Goal: Information Seeking & Learning: Learn about a topic

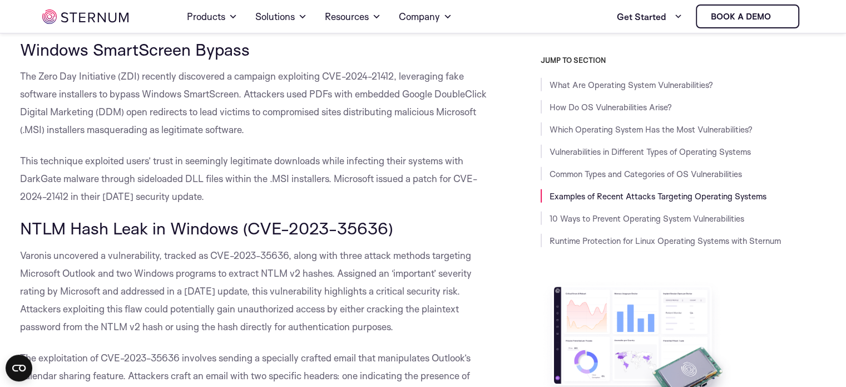
scroll to position [3108, 0]
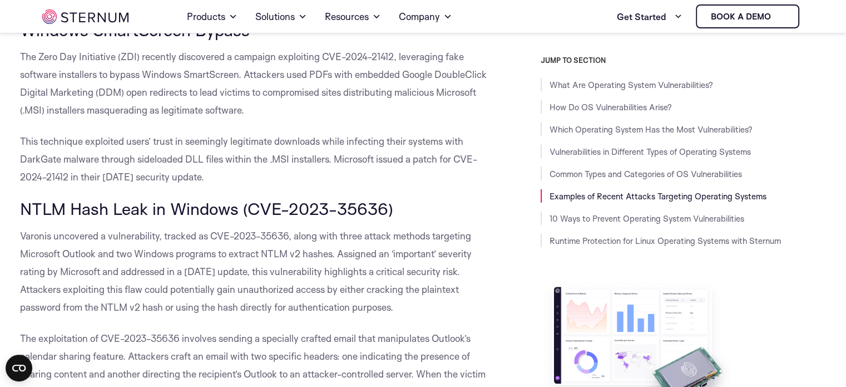
click at [110, 40] on span "Windows SmartScreen Bypass" at bounding box center [135, 29] width 230 height 21
copy div "Windows SmartScreen Bypass"
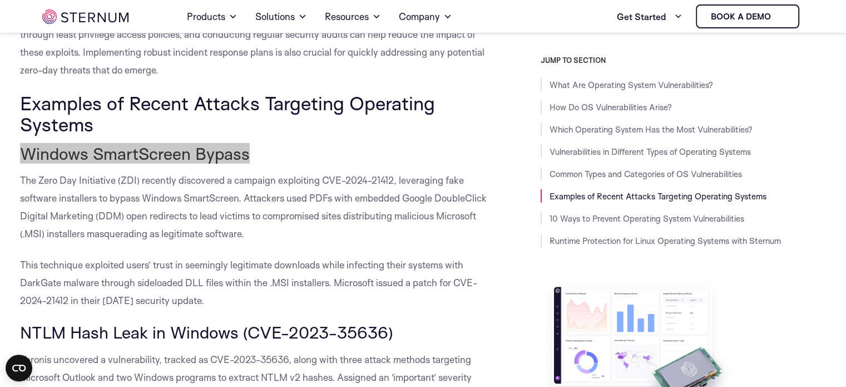
scroll to position [3053, 0]
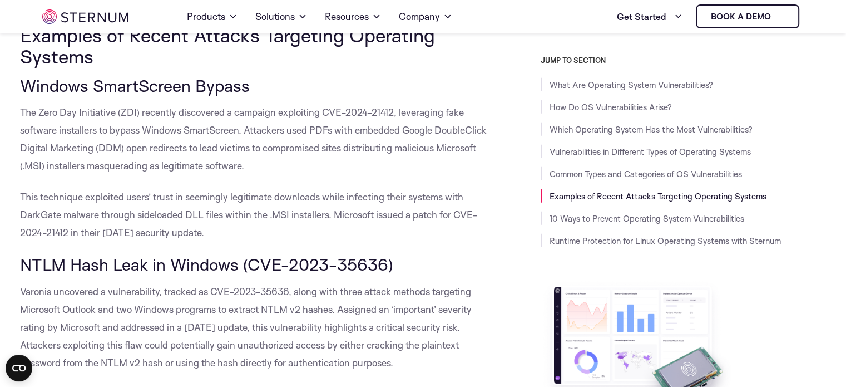
click at [325, 151] on span "The Zero Day Initiative (ZDI) recently discovered a campaign exploiting CVE-202…" at bounding box center [253, 138] width 467 height 65
click at [33, 96] on span "Windows SmartScreen Bypass" at bounding box center [135, 85] width 230 height 21
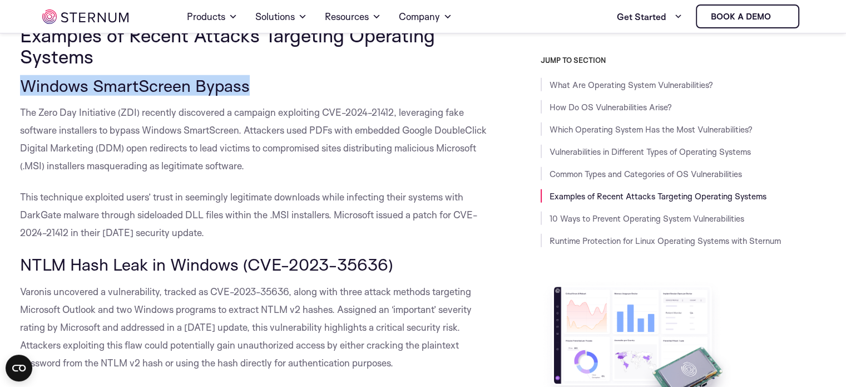
click at [33, 96] on span "Windows SmartScreen Bypass" at bounding box center [135, 85] width 230 height 21
copy div "Windows SmartScreen Bypass"
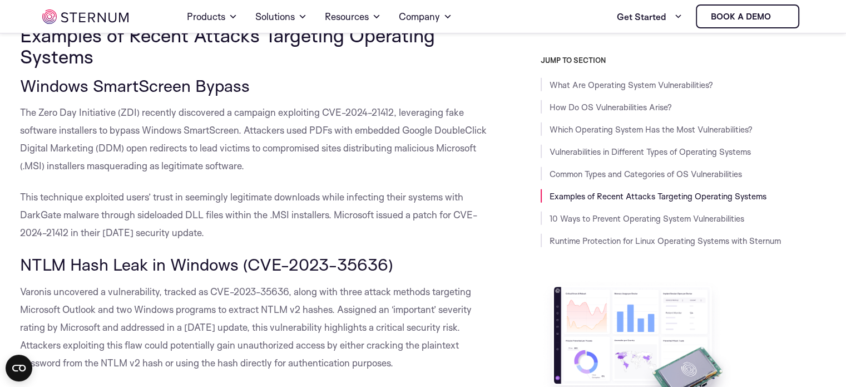
click at [144, 236] on span "This technique exploited users’ trust in seemingly legitimate downloads while i…" at bounding box center [248, 214] width 457 height 47
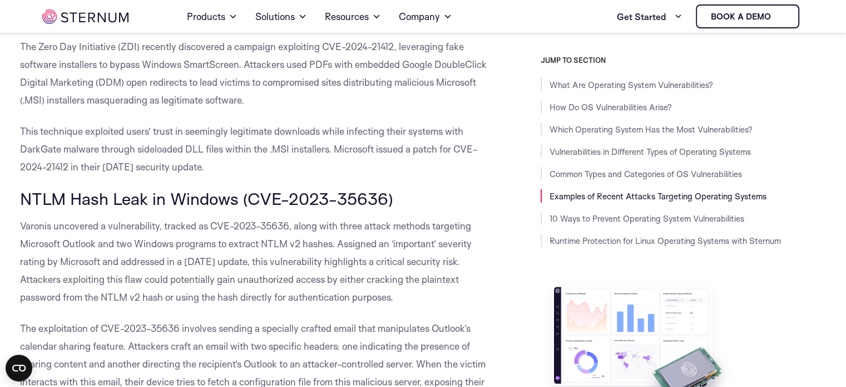
scroll to position [3164, 0]
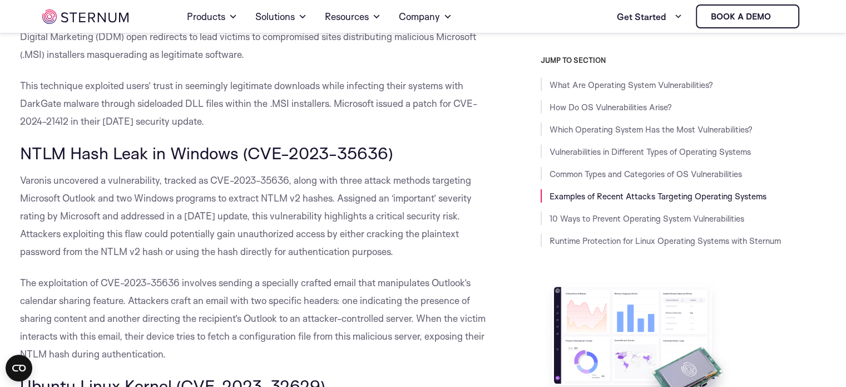
drag, startPoint x: 407, startPoint y: 190, endPoint x: 21, endPoint y: 186, distance: 386.2
click at [21, 163] on h3 "NTLM Hash Leak in Windows (CVE-2023-35636)" at bounding box center [255, 153] width 471 height 19
copy span "NTLM Hash Leak in Windows (CVE-2023-35636)"
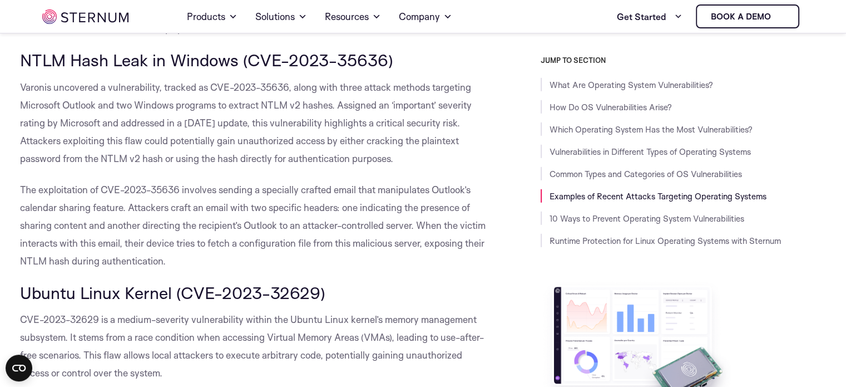
scroll to position [3275, 0]
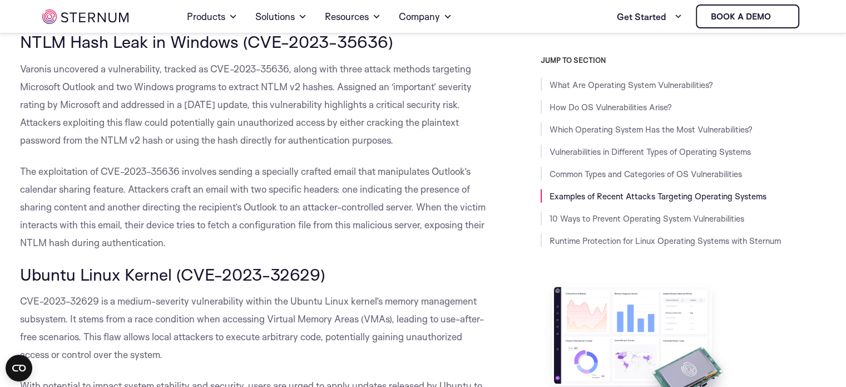
click at [251, 211] on span "The exploitation of CVE-2023-35636 involves sending a specially crafted email t…" at bounding box center [253, 206] width 466 height 83
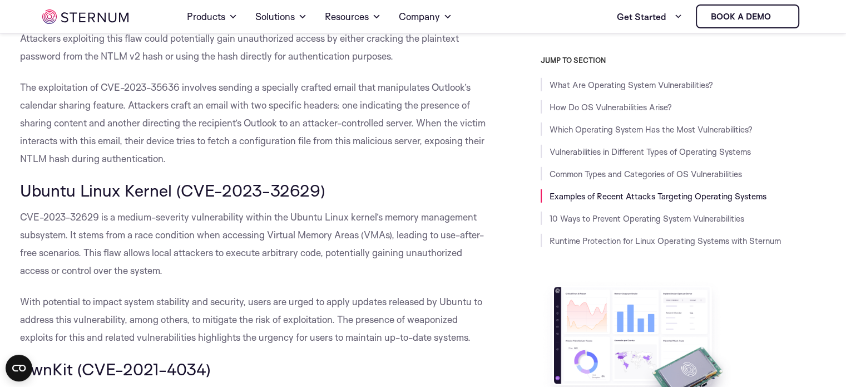
scroll to position [3331, 0]
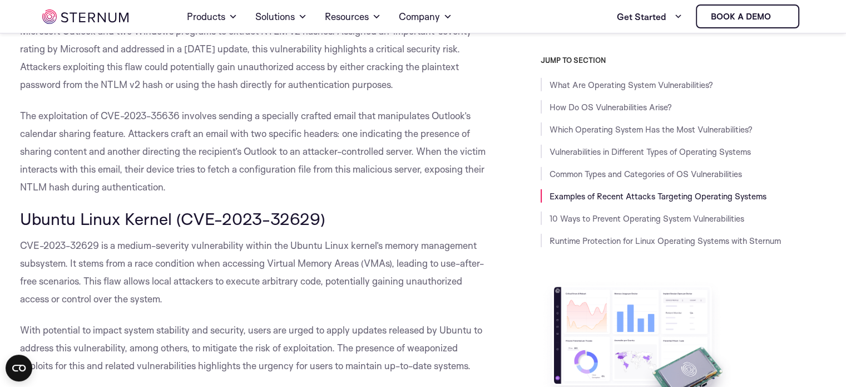
click at [268, 196] on p "The exploitation of CVE-2023-35636 involves sending a specially crafted email t…" at bounding box center [255, 151] width 471 height 89
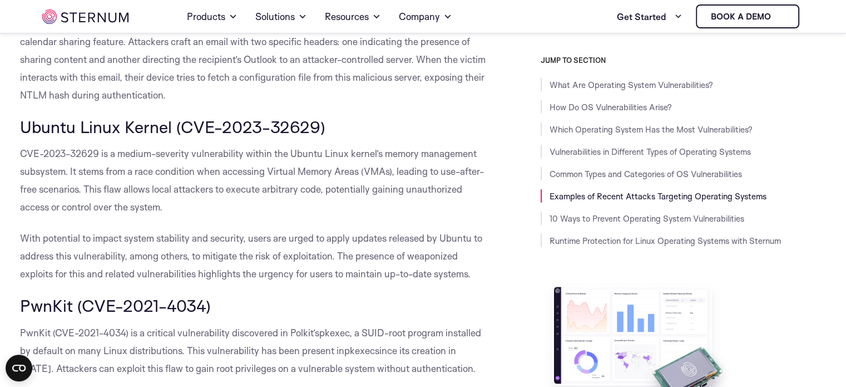
scroll to position [3442, 0]
